Goal: Task Accomplishment & Management: Use online tool/utility

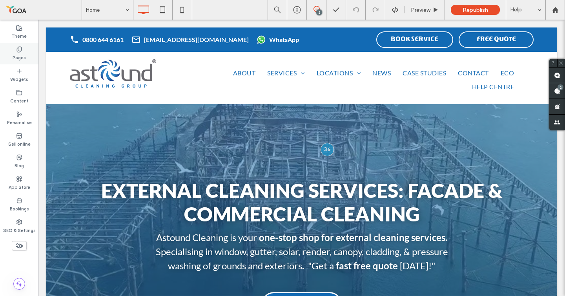
click at [22, 47] on icon at bounding box center [19, 49] width 6 height 6
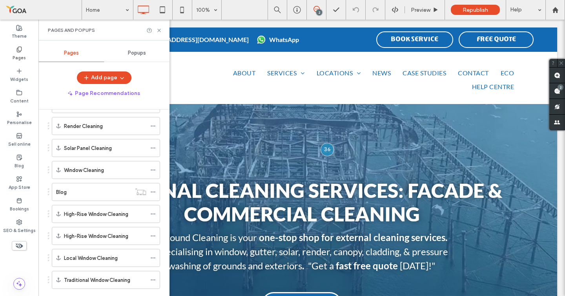
scroll to position [443, 0]
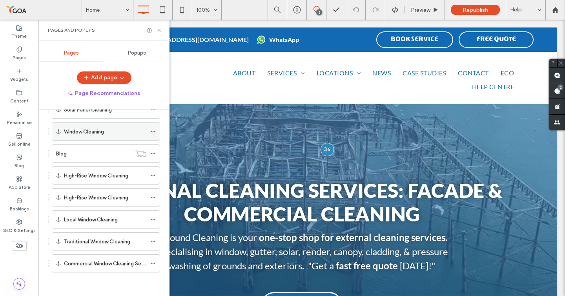
click at [92, 137] on div "Window Cleaning" at bounding box center [105, 131] width 82 height 17
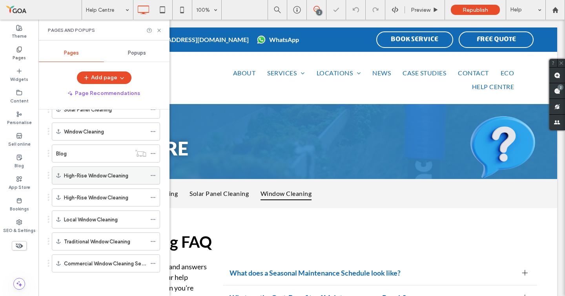
scroll to position [1034, 0]
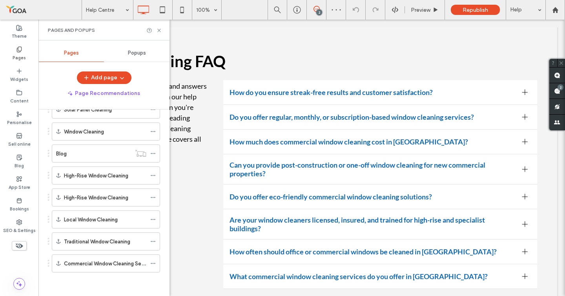
click at [16, 53] on label "Pages" at bounding box center [19, 57] width 13 height 9
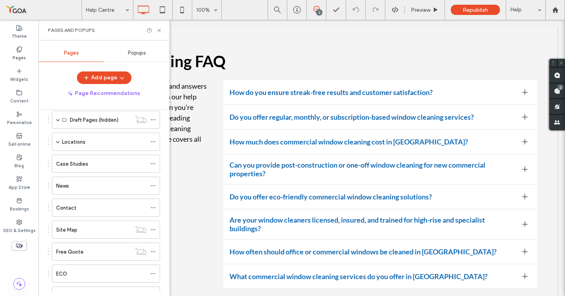
scroll to position [0, 0]
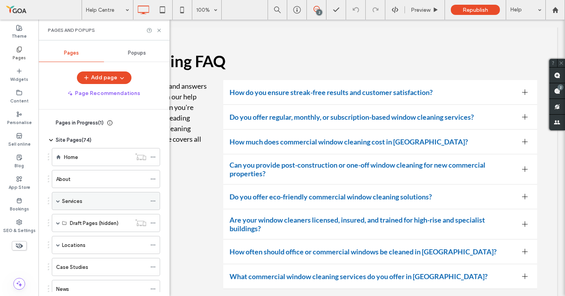
click at [60, 204] on span at bounding box center [58, 200] width 4 height 17
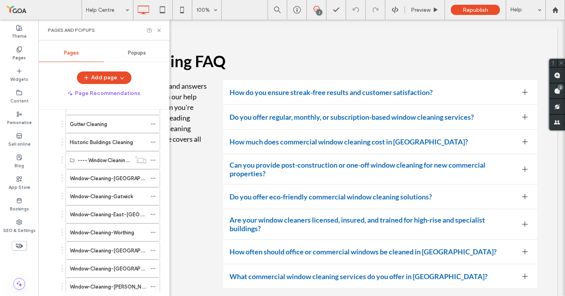
scroll to position [194, 0]
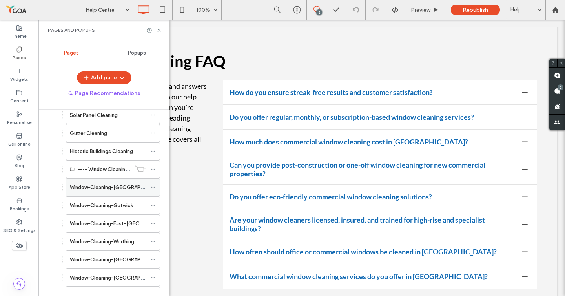
click at [82, 186] on label "Window-Cleaning-[GEOGRAPHIC_DATA]" at bounding box center [118, 187] width 96 height 14
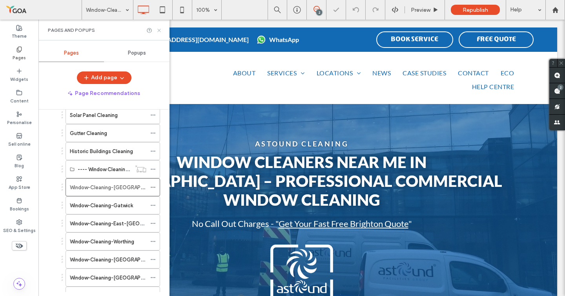
click at [158, 31] on icon at bounding box center [159, 30] width 6 height 6
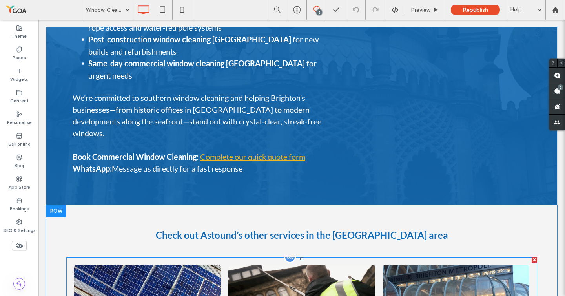
scroll to position [5427, 0]
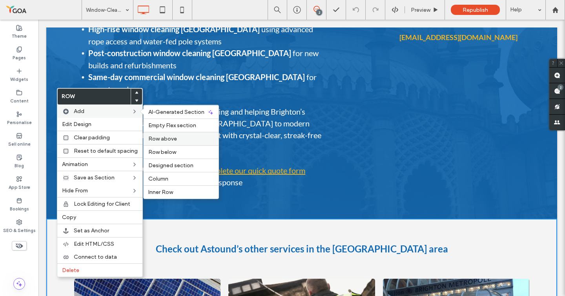
click at [162, 141] on span "Row above" at bounding box center [162, 138] width 29 height 7
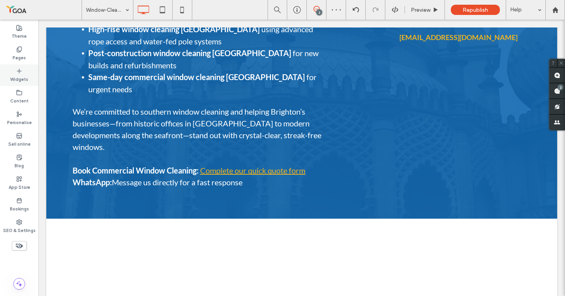
click at [18, 76] on label "Widgets" at bounding box center [19, 78] width 18 height 9
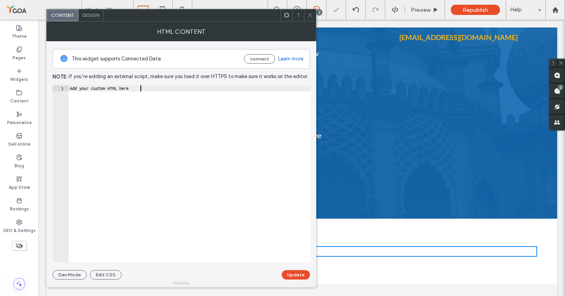
click at [144, 90] on div "Add your custom HTML here" at bounding box center [189, 179] width 242 height 189
paste textarea "Cursor at row 1"
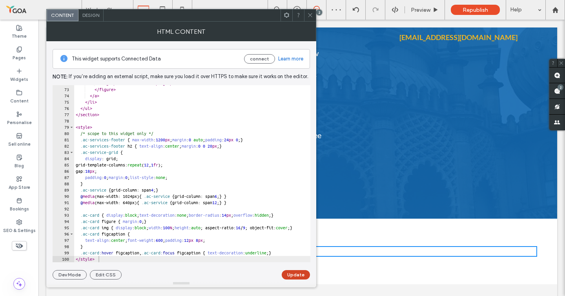
click at [293, 273] on button "Update" at bounding box center [296, 274] width 28 height 9
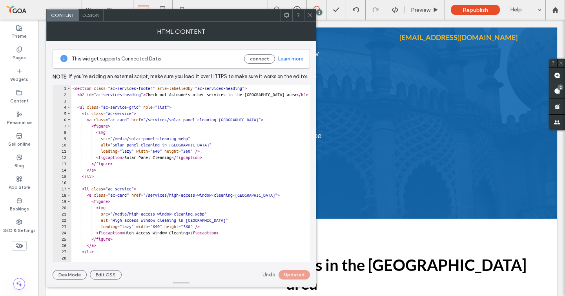
scroll to position [0, 0]
click at [111, 126] on div "< section class = "ac-services-footer" aria-labelledby = "ac-services-heading" …" at bounding box center [214, 179] width 286 height 189
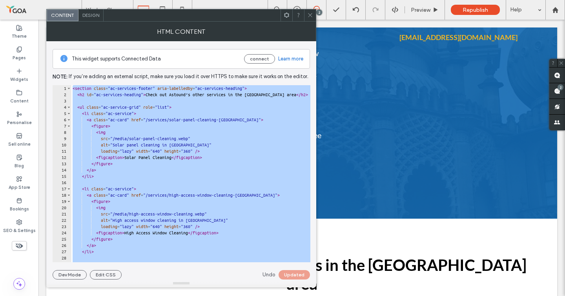
paste textarea "Cursor at row 100"
type textarea "********"
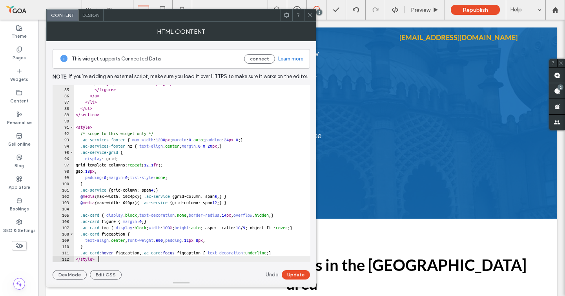
scroll to position [526, 0]
click at [294, 275] on button "Update" at bounding box center [296, 274] width 28 height 9
click at [311, 13] on icon at bounding box center [310, 15] width 6 height 6
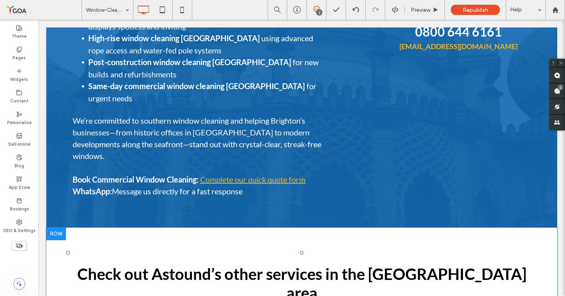
scroll to position [5407, 0]
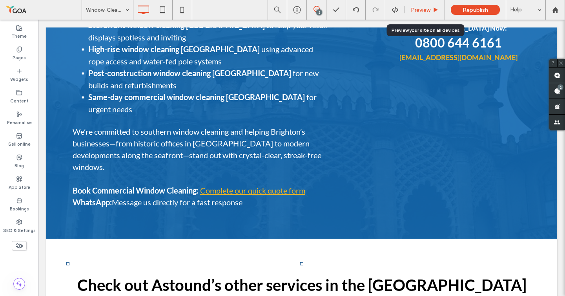
click at [425, 9] on span "Preview" at bounding box center [421, 10] width 20 height 7
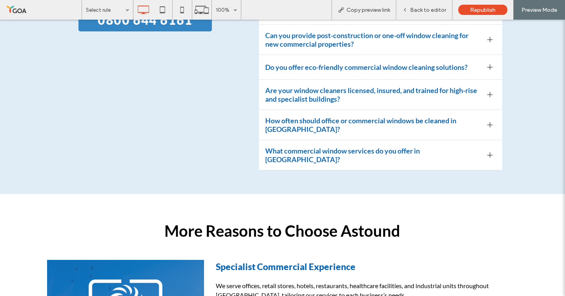
scroll to position [4539, 0]
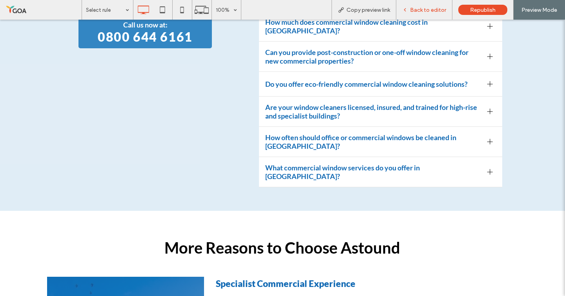
click at [413, 9] on span "Back to editor" at bounding box center [428, 10] width 36 height 7
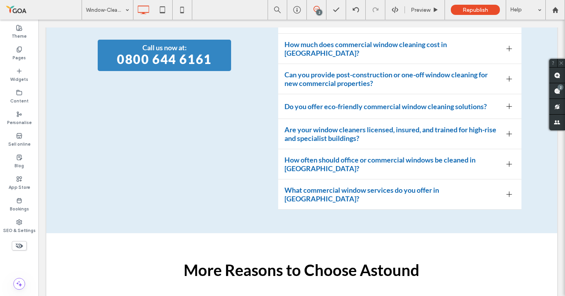
scroll to position [4544, 0]
